Goal: Go to known website: Go to known website

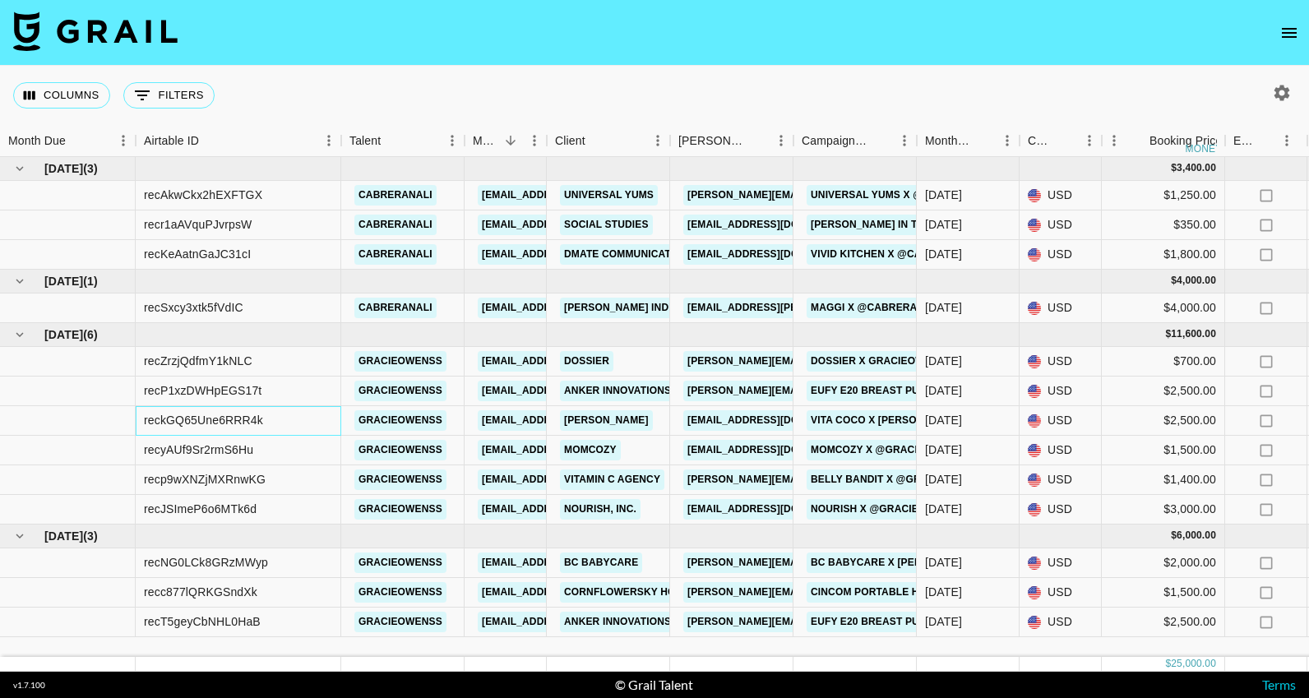
click at [311, 424] on div "reckGQ65Une6RRR4k" at bounding box center [239, 421] width 206 height 30
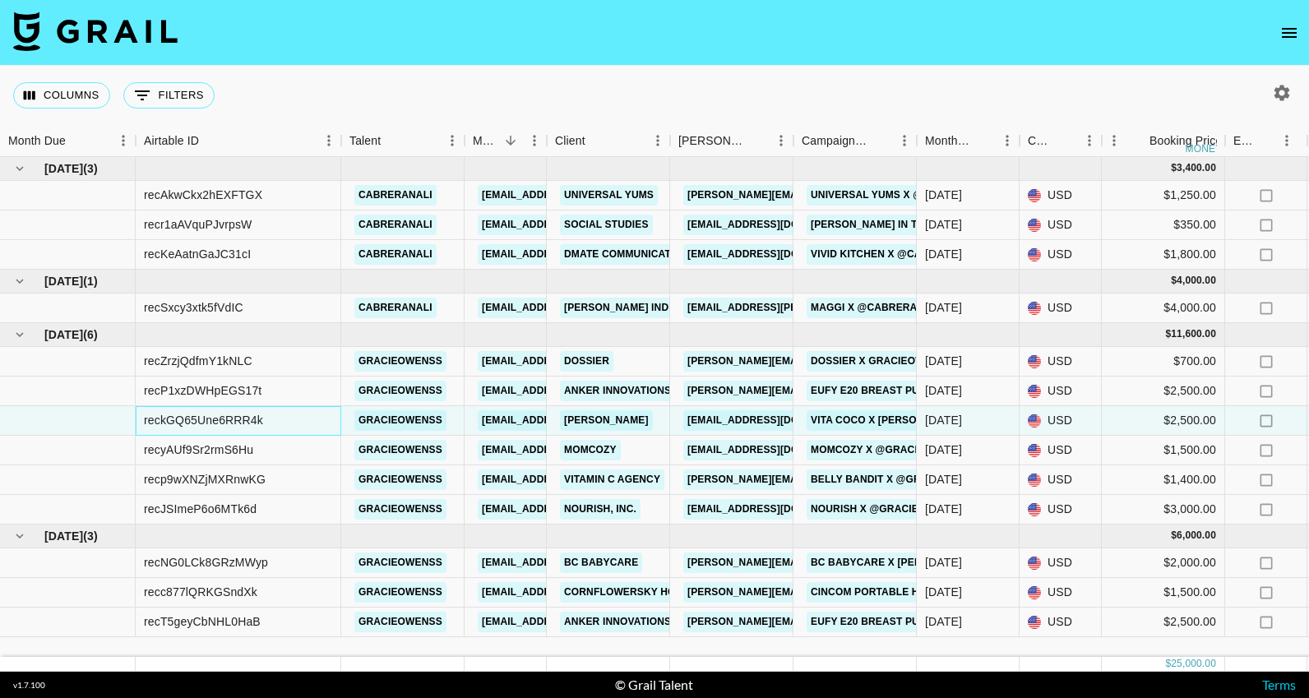
click at [274, 421] on div "reckGQ65Une6RRR4k" at bounding box center [239, 421] width 206 height 30
copy div "reckGQ65Une6RRR4k"
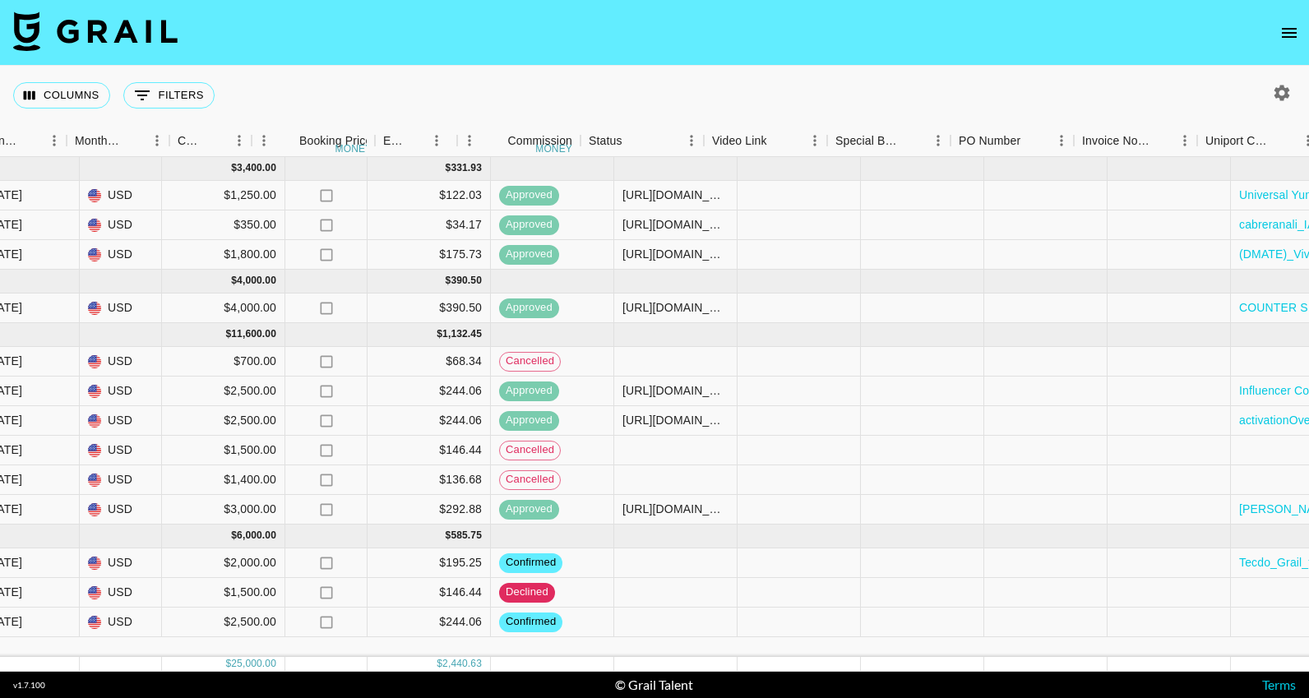
scroll to position [0, 1421]
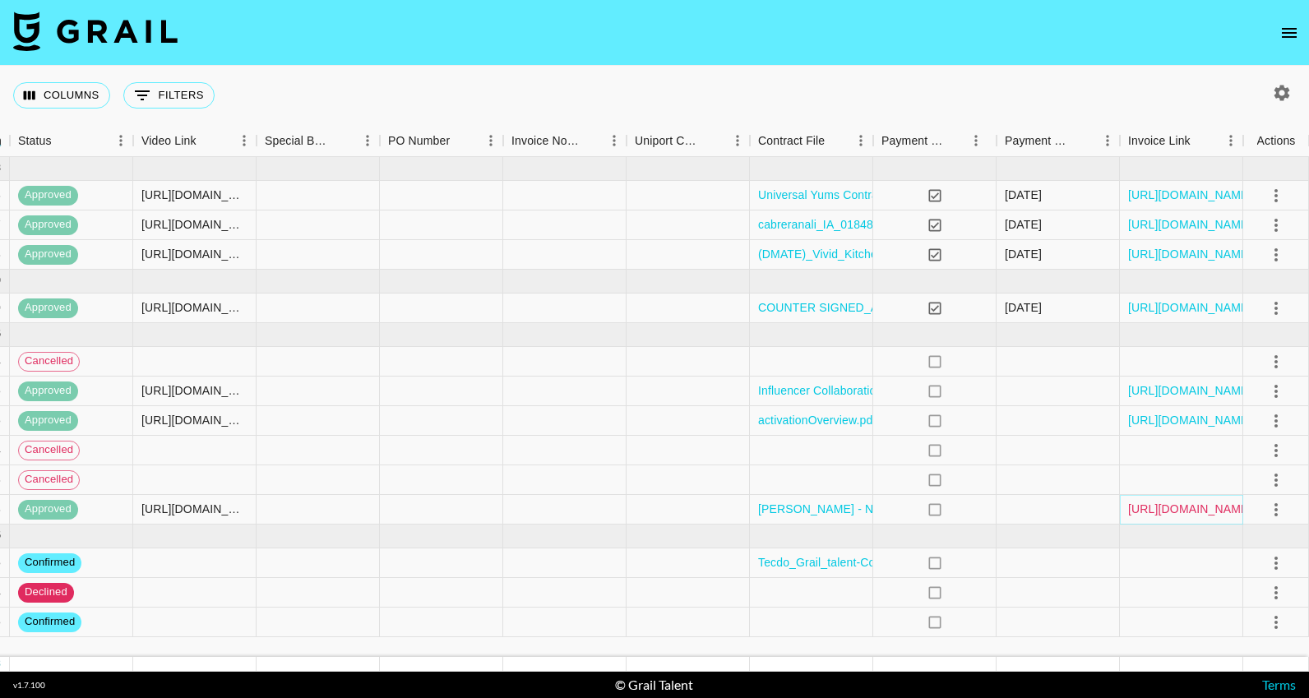
click at [1199, 507] on link "[URL][DOMAIN_NAME]" at bounding box center [1190, 509] width 124 height 16
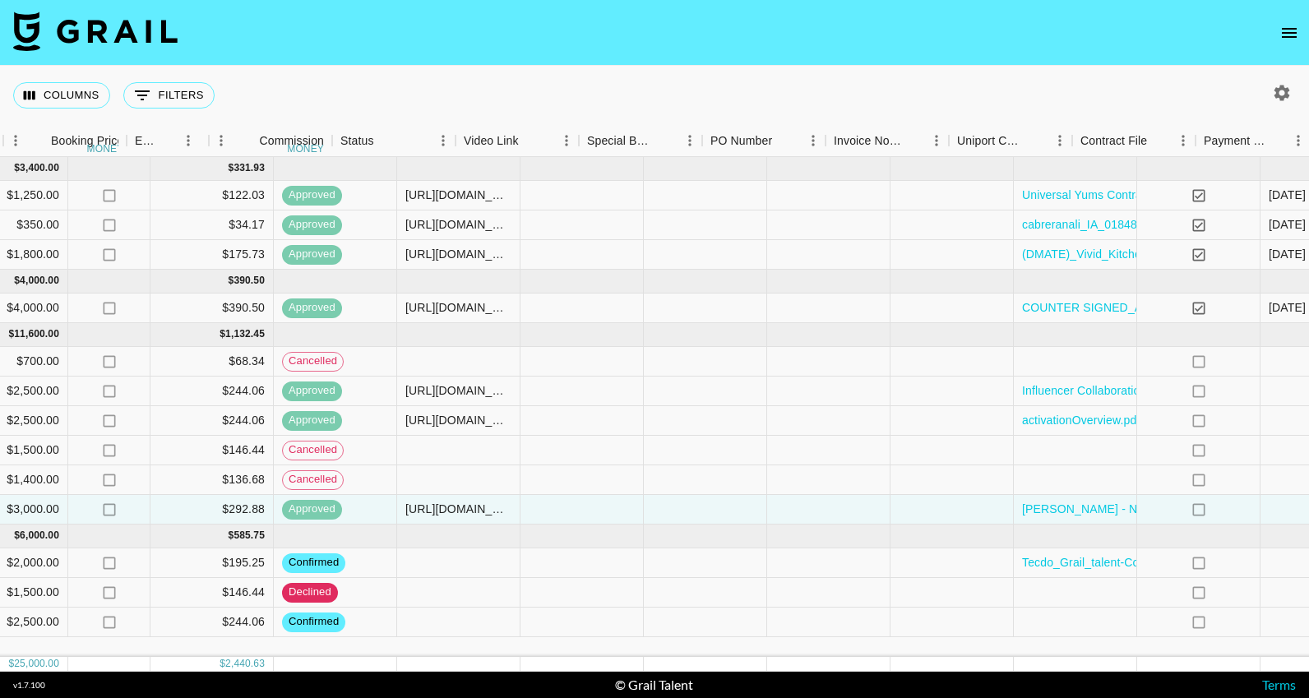
scroll to position [0, 1265]
